Goal: Task Accomplishment & Management: Use online tool/utility

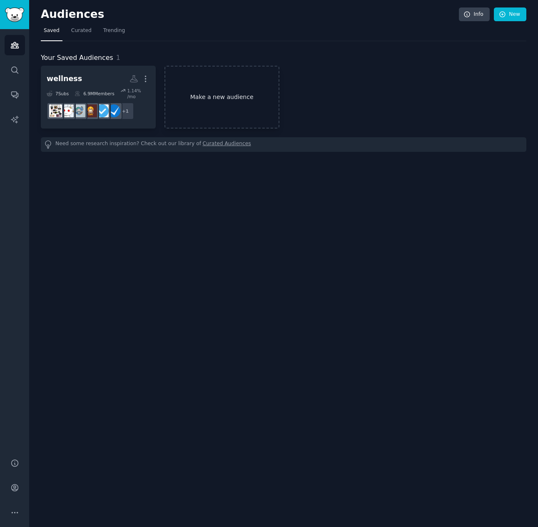
click at [225, 91] on link "Make a new audience" at bounding box center [221, 97] width 115 height 63
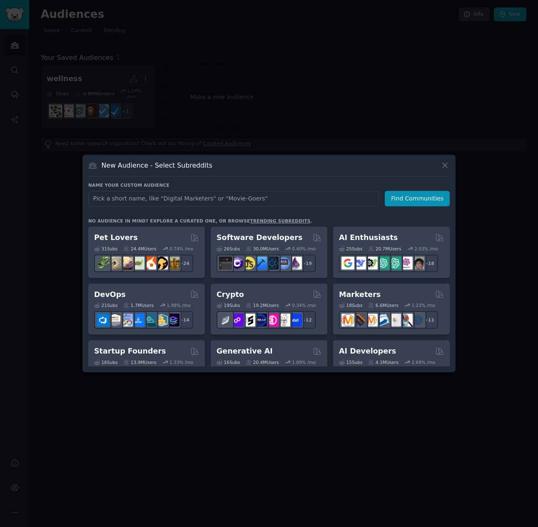
click at [213, 195] on input "text" at bounding box center [233, 198] width 291 height 15
type input "wellness"
click at [405, 199] on button "Find Communities" at bounding box center [417, 198] width 65 height 15
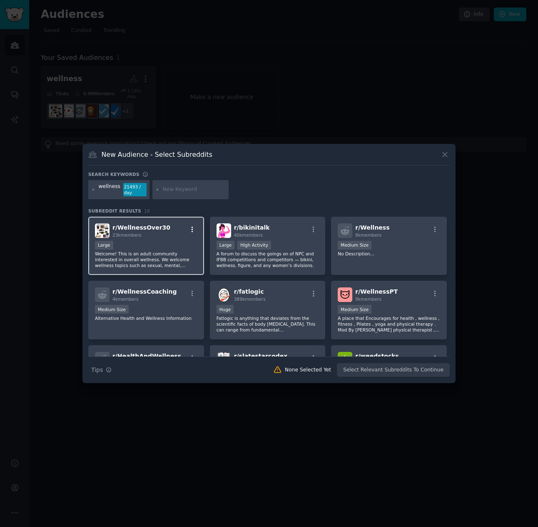
click at [190, 229] on icon "button" at bounding box center [192, 229] width 7 height 7
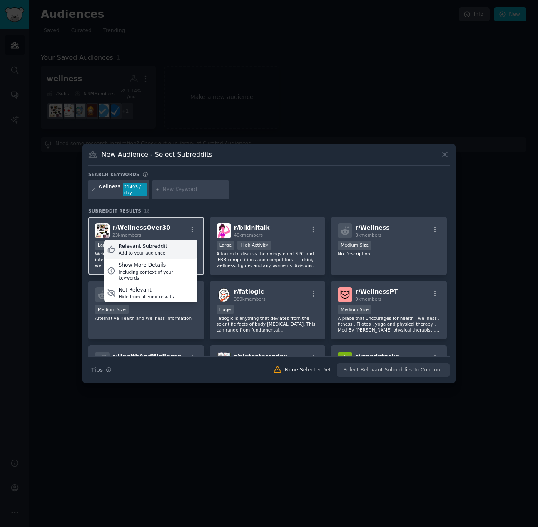
click at [147, 246] on div "Relevant Subreddit" at bounding box center [143, 246] width 49 height 7
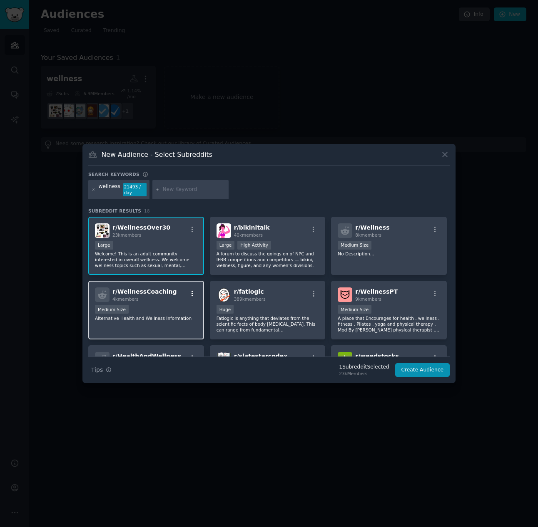
click at [190, 292] on icon "button" at bounding box center [192, 293] width 7 height 7
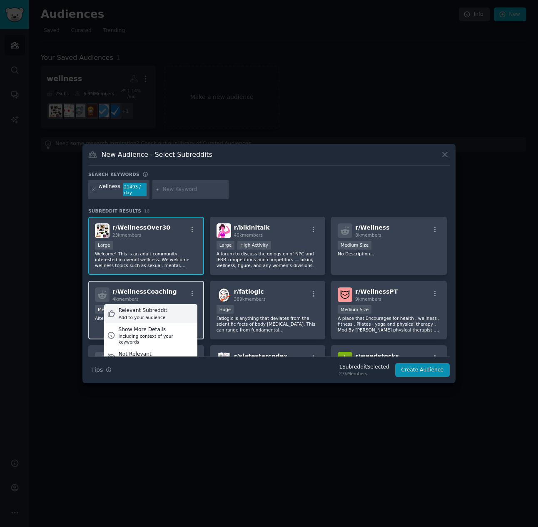
click at [166, 309] on div "Relevant Subreddit Add to your audience" at bounding box center [150, 313] width 93 height 19
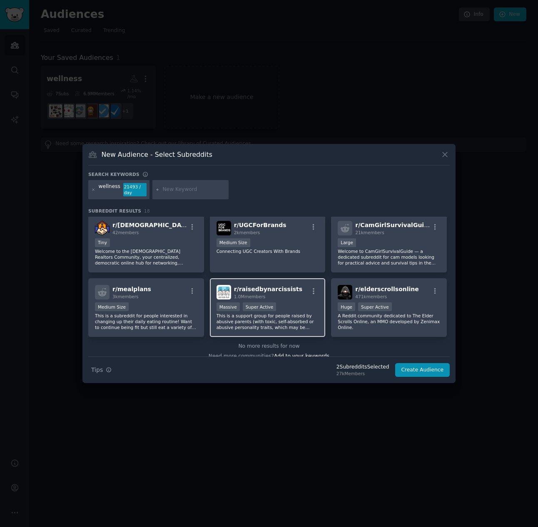
scroll to position [269, 0]
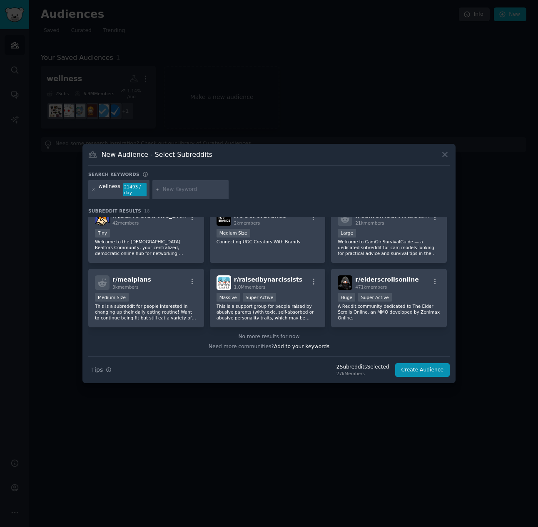
click at [176, 189] on input "text" at bounding box center [193, 189] width 63 height 7
type input "mental wellness"
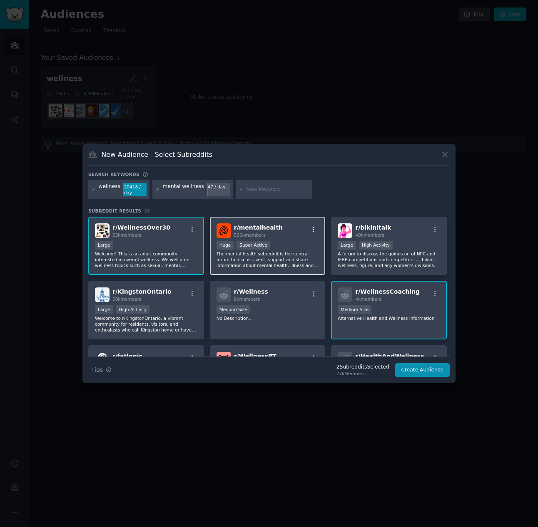
click at [313, 228] on icon "button" at bounding box center [313, 229] width 7 height 7
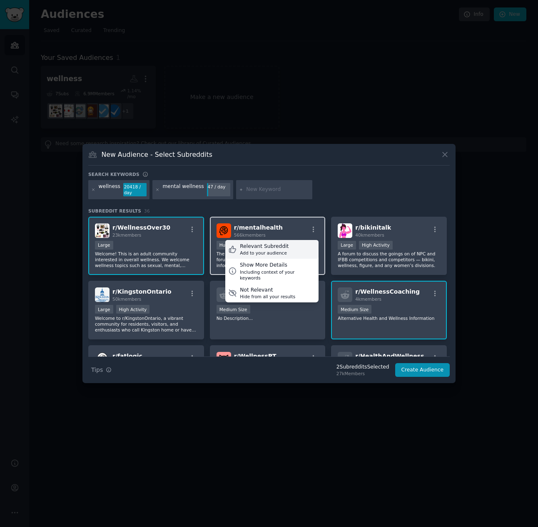
click at [268, 246] on div "Relevant Subreddit" at bounding box center [264, 246] width 49 height 7
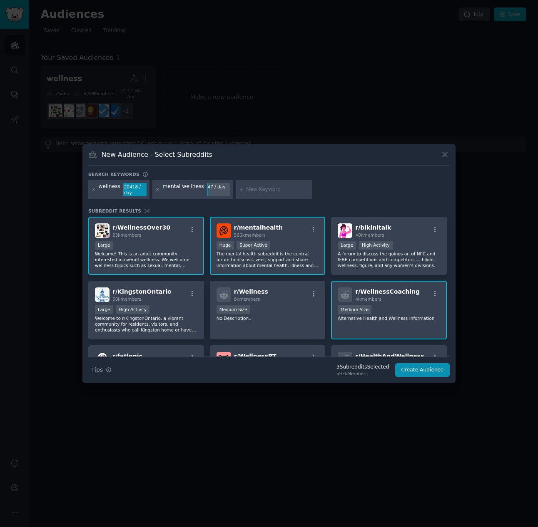
click at [250, 187] on input "text" at bounding box center [277, 189] width 63 height 7
type input "emotional intelligence"
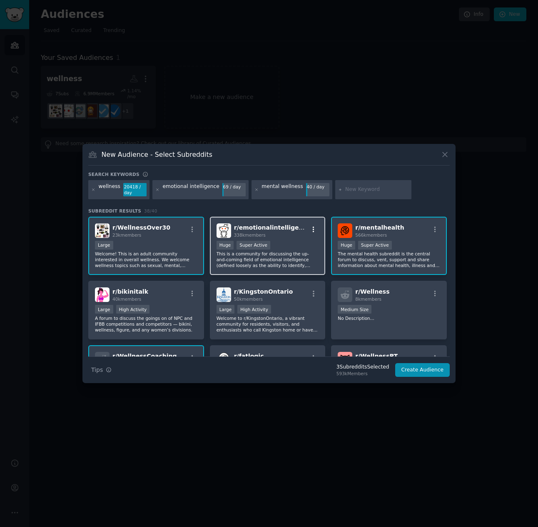
click at [313, 227] on icon "button" at bounding box center [314, 229] width 2 height 6
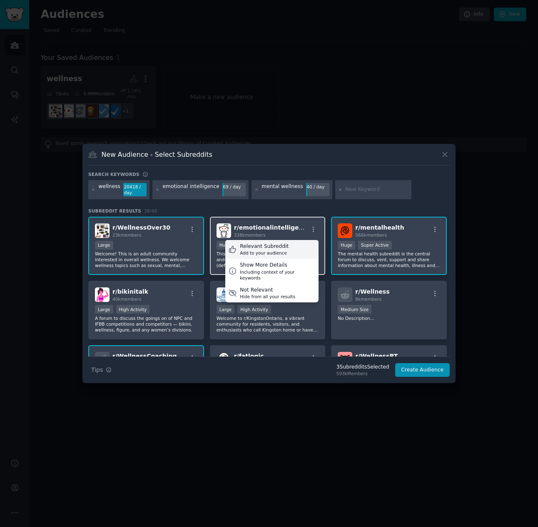
click at [277, 249] on div "Relevant Subreddit" at bounding box center [264, 246] width 49 height 7
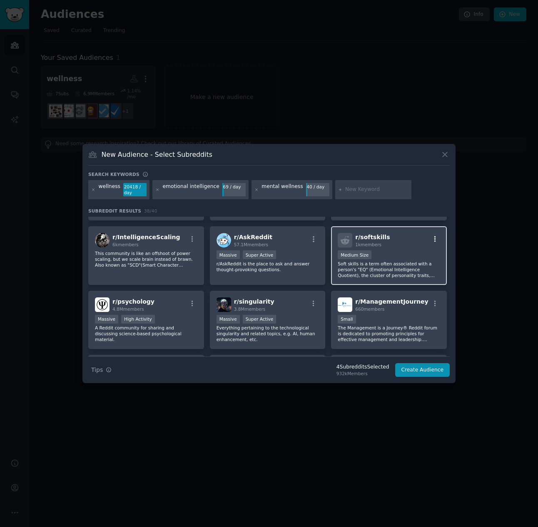
scroll to position [458, 0]
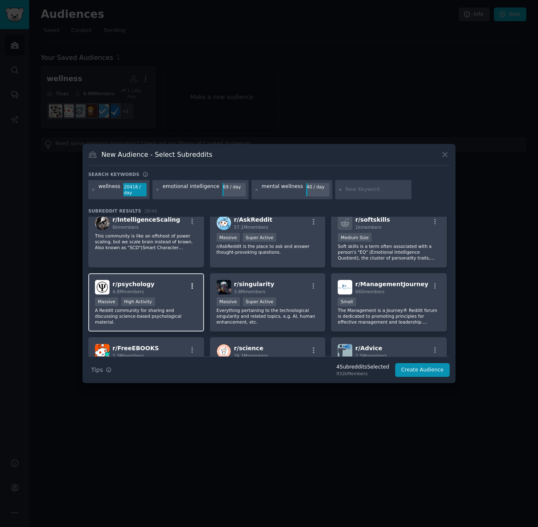
click at [194, 284] on icon "button" at bounding box center [192, 286] width 7 height 7
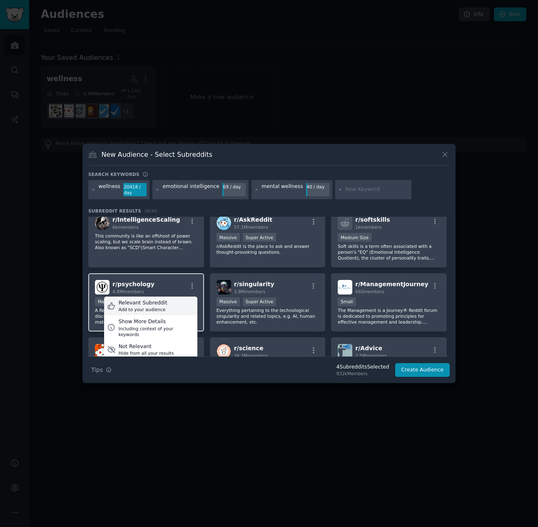
click at [147, 305] on div "Relevant Subreddit" at bounding box center [143, 303] width 49 height 7
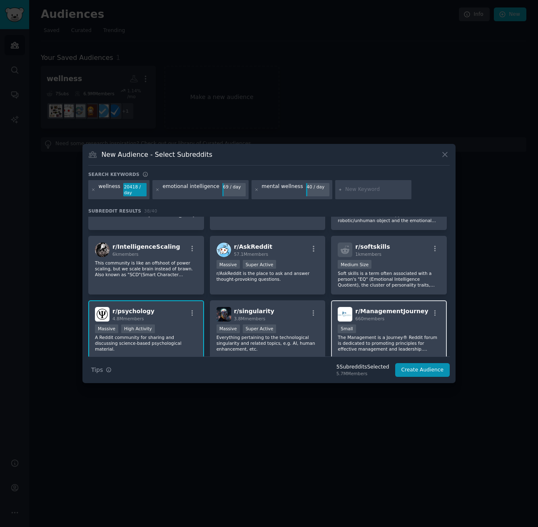
scroll to position [416, 0]
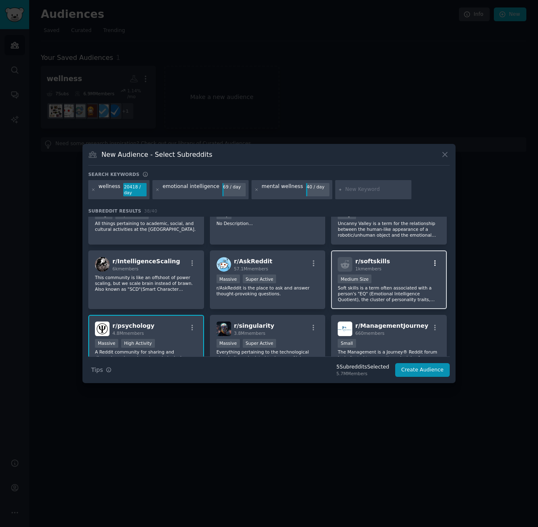
click at [431, 263] on icon "button" at bounding box center [434, 263] width 7 height 7
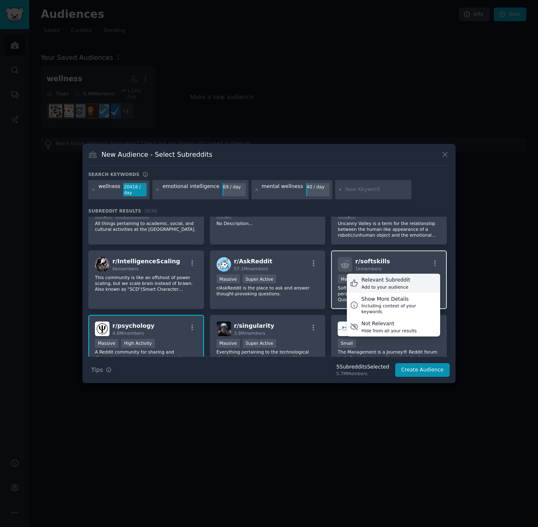
click at [395, 284] on div "Add to your audience" at bounding box center [385, 287] width 49 height 6
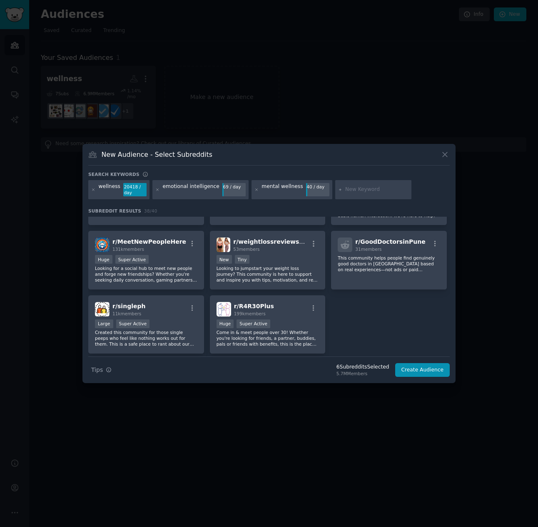
scroll to position [708, 0]
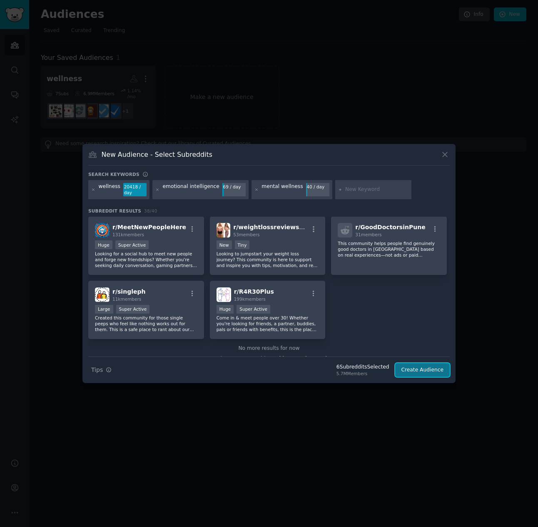
click at [432, 371] on button "Create Audience" at bounding box center [422, 370] width 55 height 14
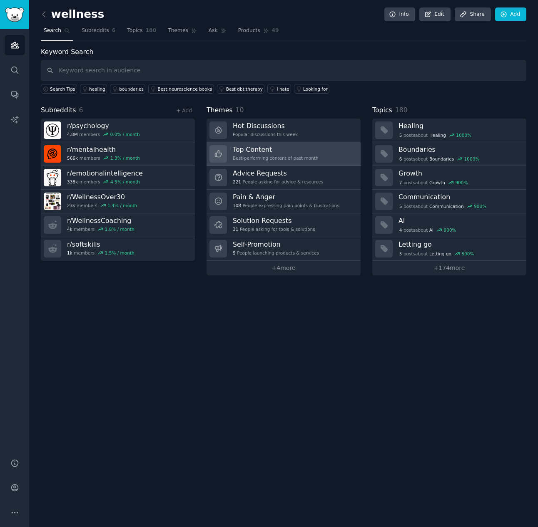
click at [257, 151] on h3 "Top Content" at bounding box center [276, 149] width 86 height 9
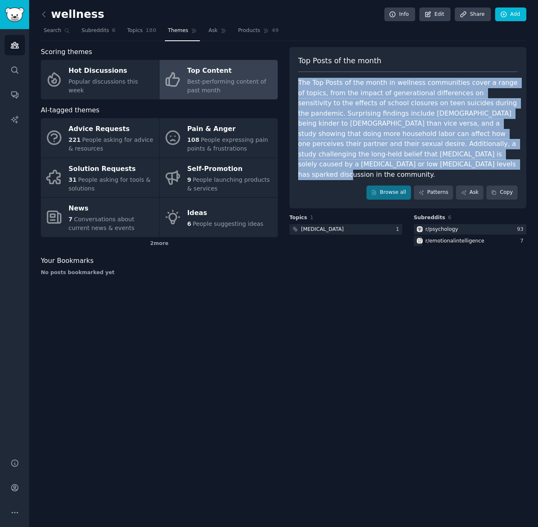
drag, startPoint x: 299, startPoint y: 82, endPoint x: 329, endPoint y: 166, distance: 89.8
click at [329, 166] on div "The Top Posts of the month in wellness communities cover a range of topics, fro…" at bounding box center [407, 129] width 219 height 102
copy div "The Top Posts of the month in wellness communities cover a range of topics, fro…"
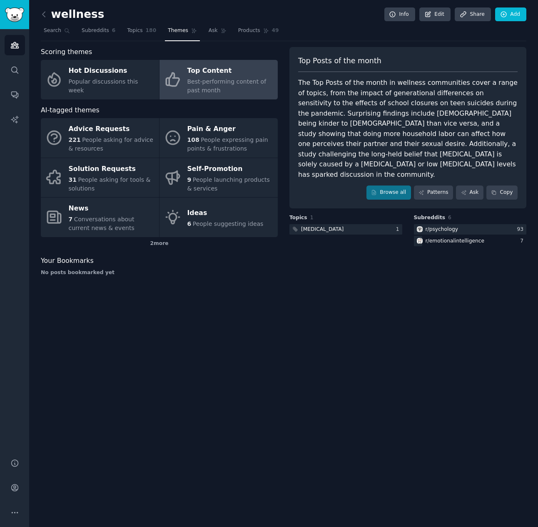
click at [434, 253] on div "Top Posts of the month The Top Posts of the month in wellness communities cover…" at bounding box center [407, 165] width 237 height 236
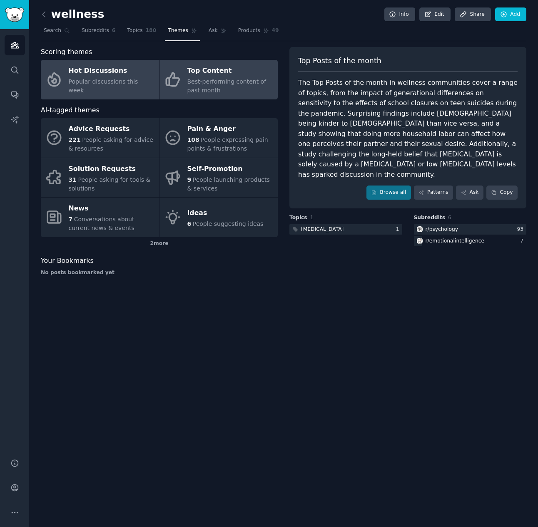
click at [107, 78] on div "Hot Discussions" at bounding box center [112, 71] width 86 height 13
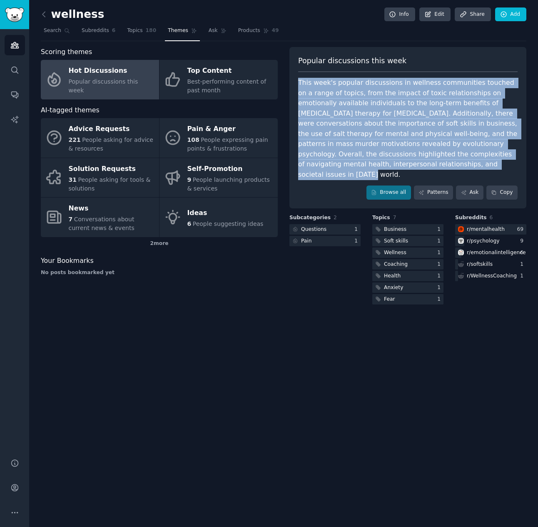
drag, startPoint x: 299, startPoint y: 80, endPoint x: 401, endPoint y: 160, distance: 129.3
click at [401, 160] on div "This week's popular discussions in wellness communities touched on a range of t…" at bounding box center [407, 129] width 219 height 102
copy div "This week's popular discussions in wellness communities touched on a range of t…"
click at [216, 333] on div "wellness Info Edit Share Add Search Subreddits 6 Topics 180 Themes Ask Products…" at bounding box center [283, 263] width 509 height 527
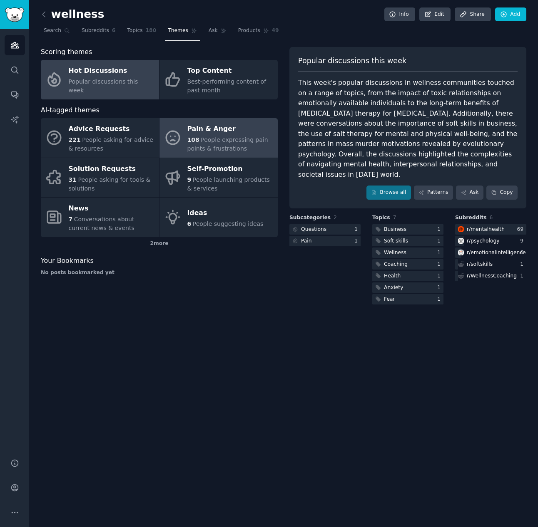
click at [186, 139] on link "Pain & Anger 108 People expressing pain points & frustrations" at bounding box center [218, 138] width 118 height 40
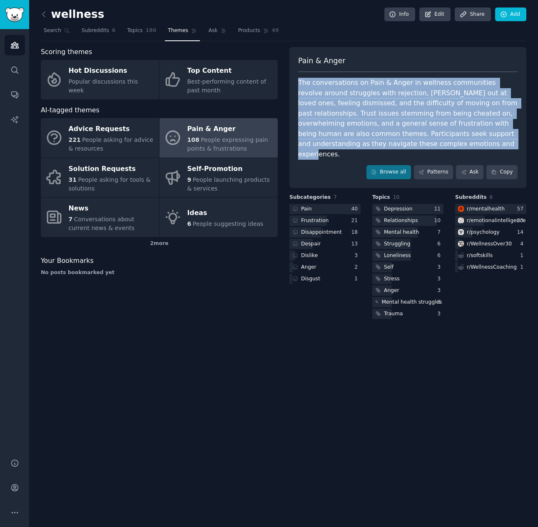
drag, startPoint x: 299, startPoint y: 82, endPoint x: 334, endPoint y: 146, distance: 72.6
click at [334, 146] on div "The conversations on Pain & Anger in wellness communities revolve around strugg…" at bounding box center [407, 119] width 219 height 82
copy div "The conversations on Pain & Anger in wellness communities revolve around strugg…"
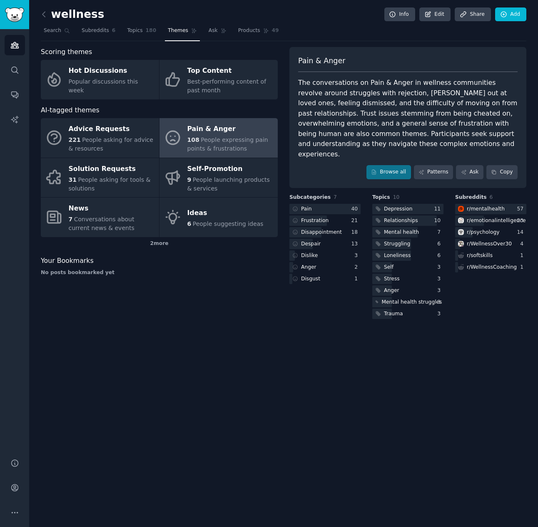
click at [201, 300] on div "Scoring themes Hot Discussions Popular discussions this week Top Content Best-p…" at bounding box center [159, 184] width 237 height 274
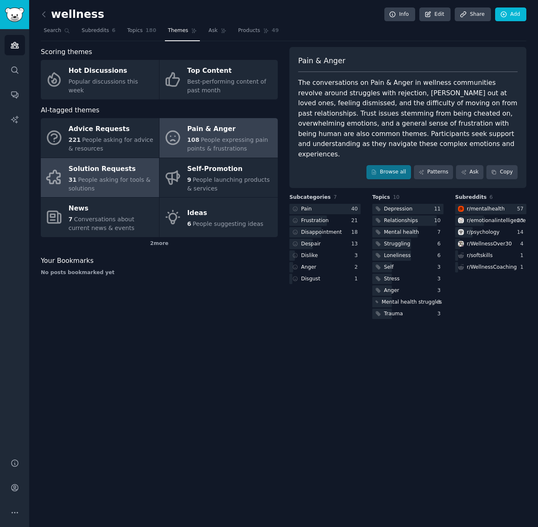
click at [101, 174] on div "Solution Requests" at bounding box center [112, 168] width 86 height 13
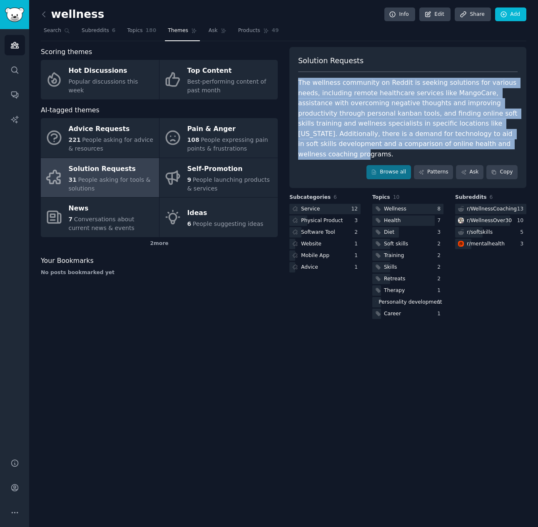
drag, startPoint x: 299, startPoint y: 81, endPoint x: 420, endPoint y: 146, distance: 136.5
click at [420, 146] on div "The wellness community on Reddit is seeking solutions for various needs, includ…" at bounding box center [407, 119] width 219 height 82
copy div "The wellness community on Reddit is seeking solutions for various needs, includ…"
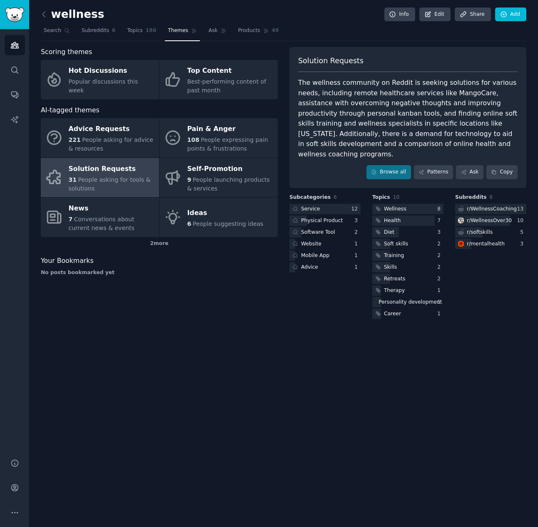
drag, startPoint x: 188, startPoint y: 379, endPoint x: 193, endPoint y: 375, distance: 6.8
click at [188, 379] on div "wellness Info Edit Share Add Search Subreddits 6 Topics 180 Themes Ask Products…" at bounding box center [283, 263] width 509 height 527
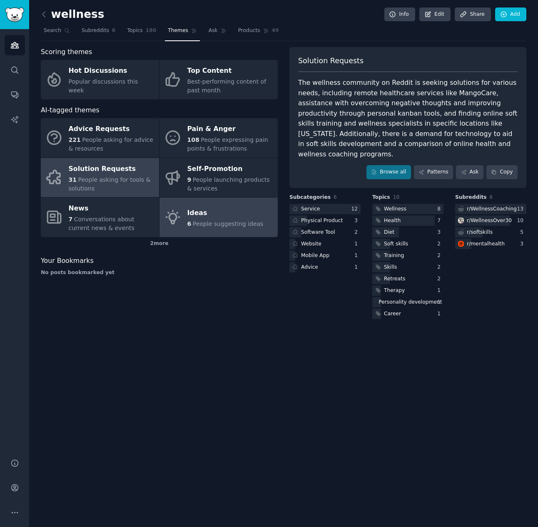
click at [209, 217] on div "Ideas" at bounding box center [225, 212] width 76 height 13
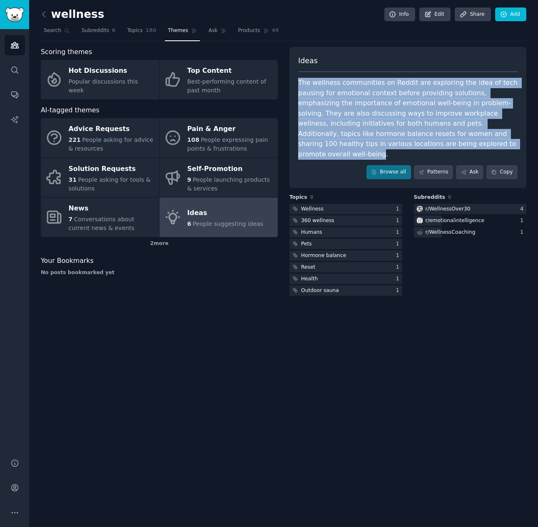
drag, startPoint x: 298, startPoint y: 81, endPoint x: 384, endPoint y: 144, distance: 106.2
click at [384, 144] on div "The wellness communities on Reddit are exploring the idea of tech pausing for e…" at bounding box center [407, 119] width 219 height 82
copy div "The wellness communities on Reddit are exploring the idea of tech pausing for e…"
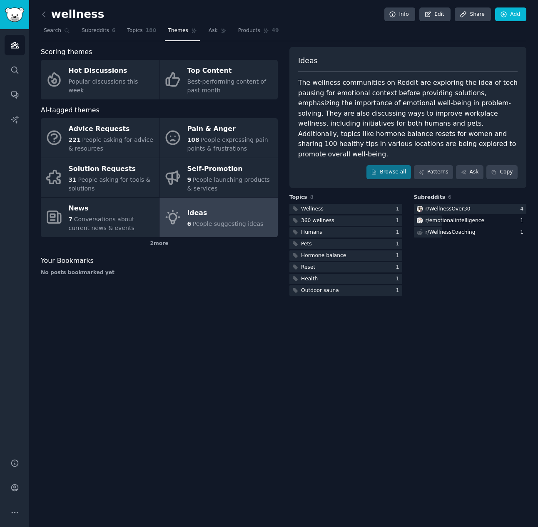
click at [296, 437] on div "wellness Info Edit Share Add Search Subreddits 6 Topics 180 Themes Ask Products…" at bounding box center [283, 263] width 509 height 527
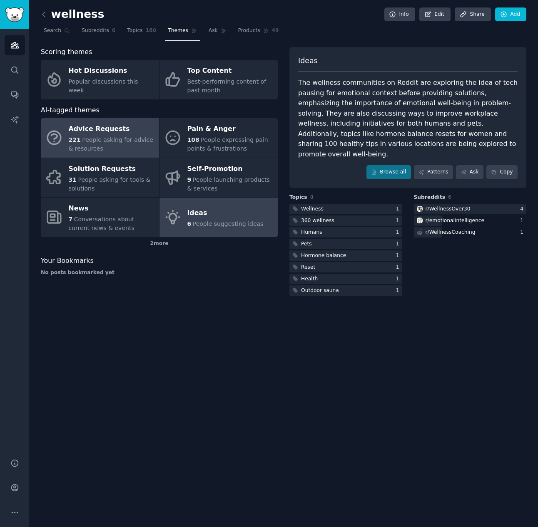
click at [138, 130] on div "Advice Requests" at bounding box center [112, 129] width 86 height 13
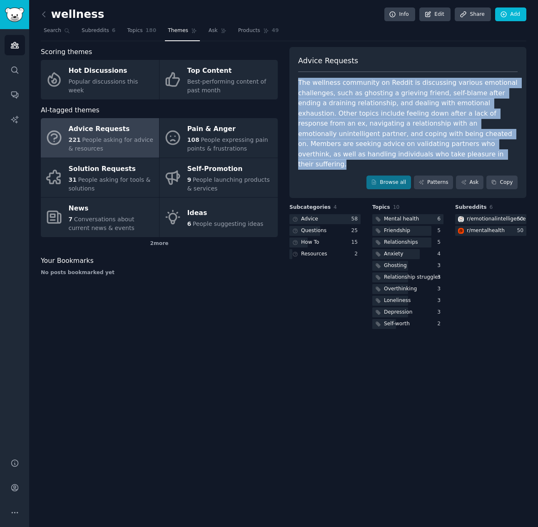
drag, startPoint x: 298, startPoint y: 80, endPoint x: 327, endPoint y: 150, distance: 75.7
click at [327, 150] on div "The wellness community on Reddit is discussing various emotional challenges, su…" at bounding box center [407, 124] width 219 height 92
copy div "The wellness community on Reddit is discussing various emotional challenges, su…"
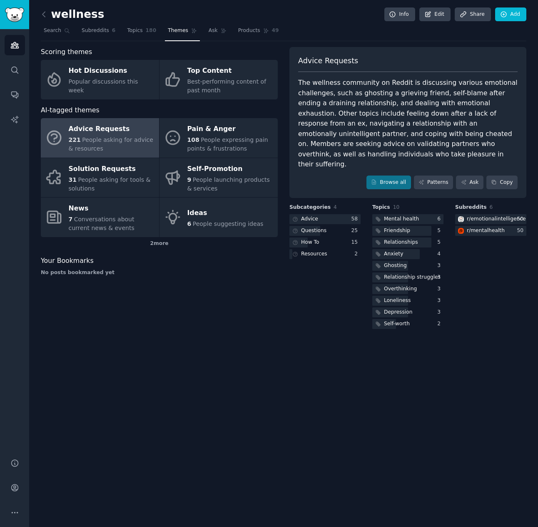
click at [242, 381] on div "wellness Info Edit Share Add Search Subreddits 6 Topics 180 Themes Ask Products…" at bounding box center [283, 263] width 509 height 527
click at [506, 422] on div "wellness Info Edit Share Add Search Subreddits 6 Topics 180 Themes Ask Products…" at bounding box center [283, 263] width 509 height 527
click at [47, 13] on icon at bounding box center [44, 14] width 9 height 9
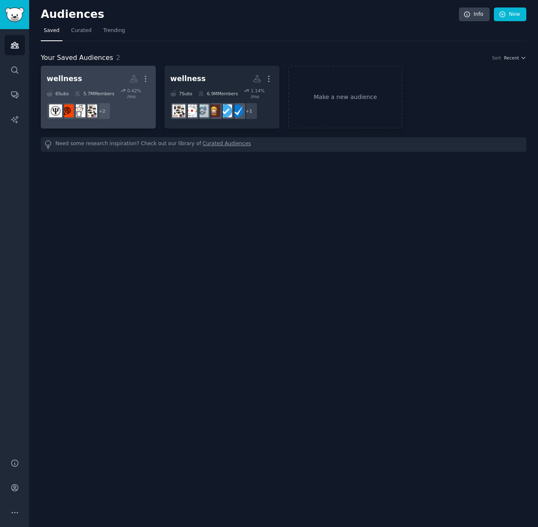
click at [107, 80] on h2 "wellness More" at bounding box center [98, 79] width 103 height 15
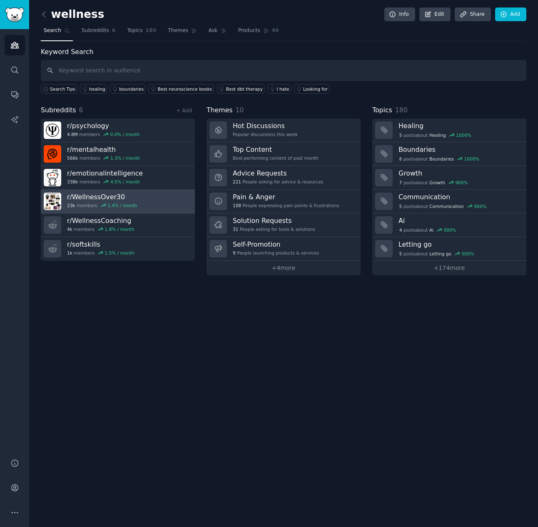
click at [140, 199] on link "r/ WellnessOver30 23k members 1.4 % / month" at bounding box center [118, 202] width 154 height 24
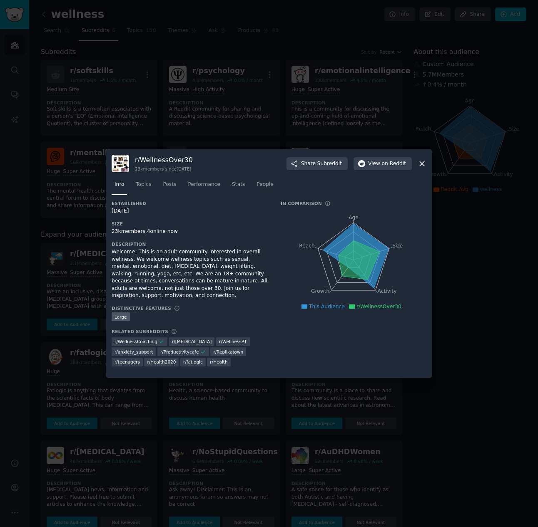
click at [140, 199] on div "Info Topics Posts Performance Stats People" at bounding box center [269, 186] width 315 height 28
click at [425, 165] on icon at bounding box center [421, 163] width 9 height 9
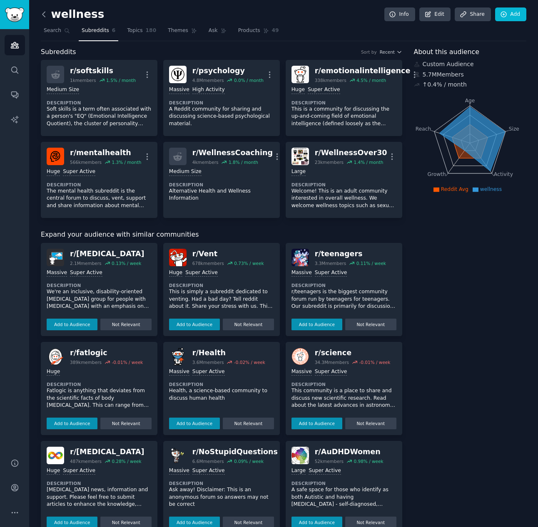
click at [44, 16] on icon at bounding box center [43, 14] width 2 height 5
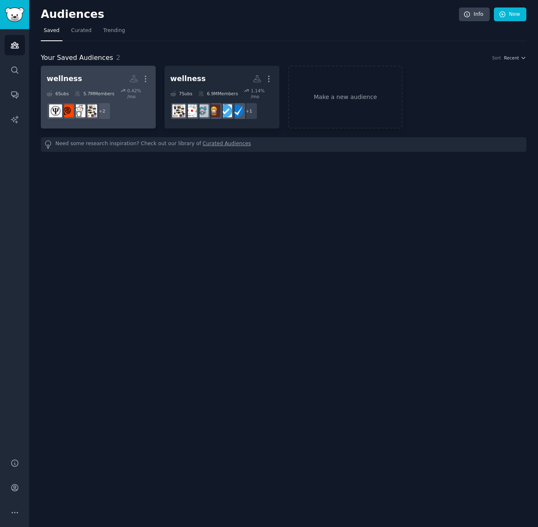
drag, startPoint x: 144, startPoint y: 75, endPoint x: 109, endPoint y: 71, distance: 34.4
click at [109, 71] on link "wellness More 6 Sub s 5.7M Members 0.42 % /mo + 2" at bounding box center [98, 97] width 115 height 63
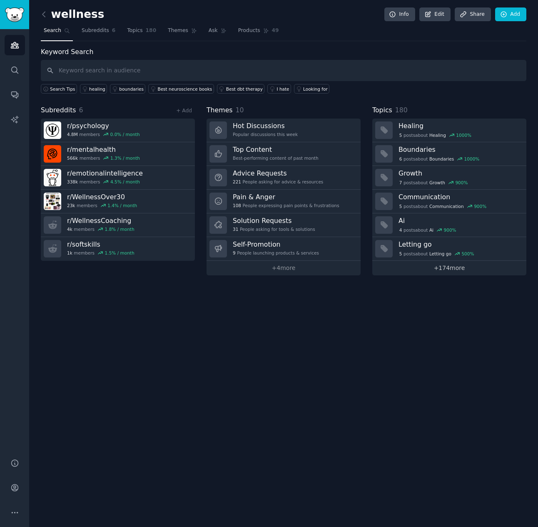
click at [446, 269] on link "+ 174 more" at bounding box center [449, 268] width 154 height 15
